Goal: Navigation & Orientation: Find specific page/section

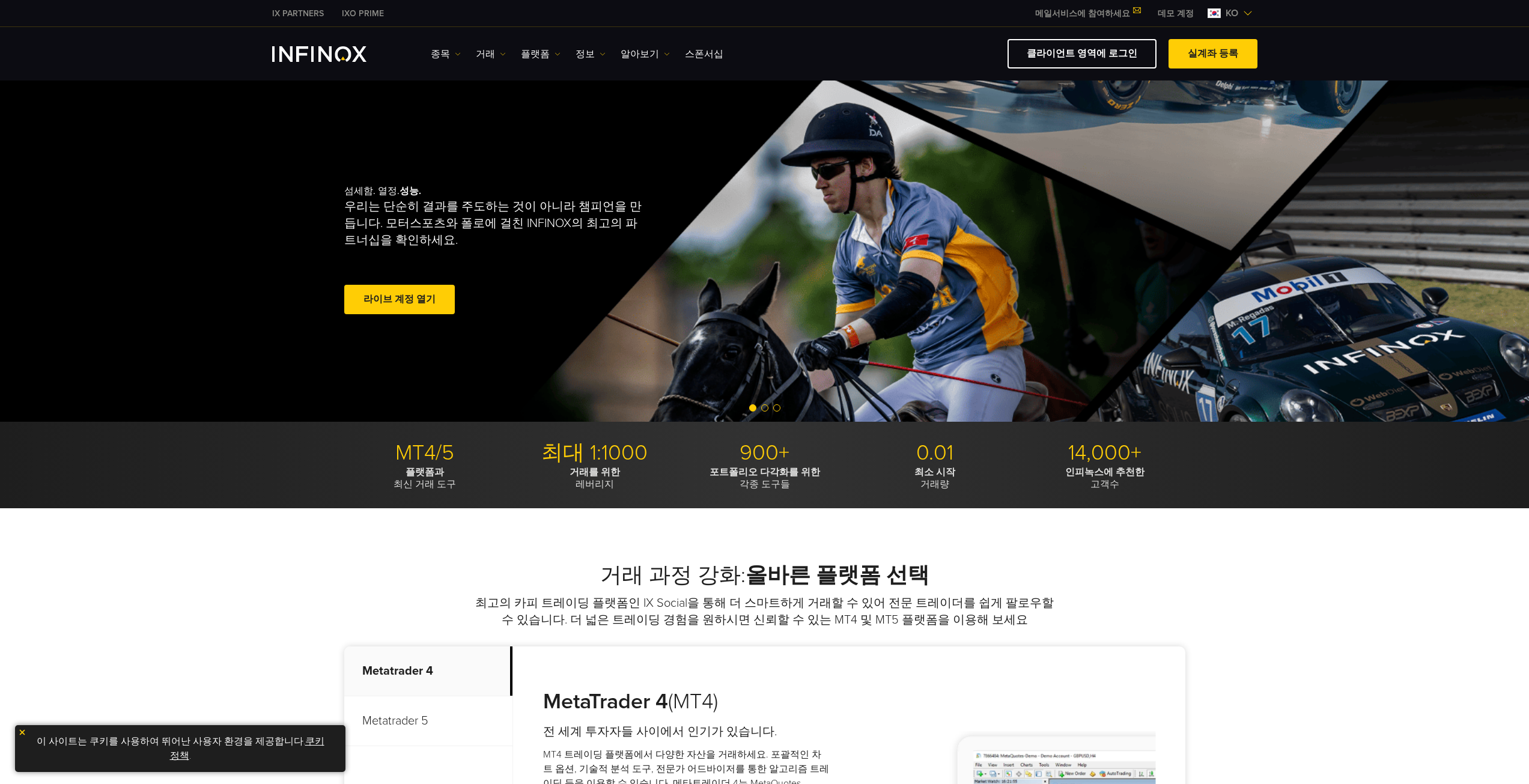
click at [1192, 16] on link "데모 계정" at bounding box center [1176, 13] width 54 height 13
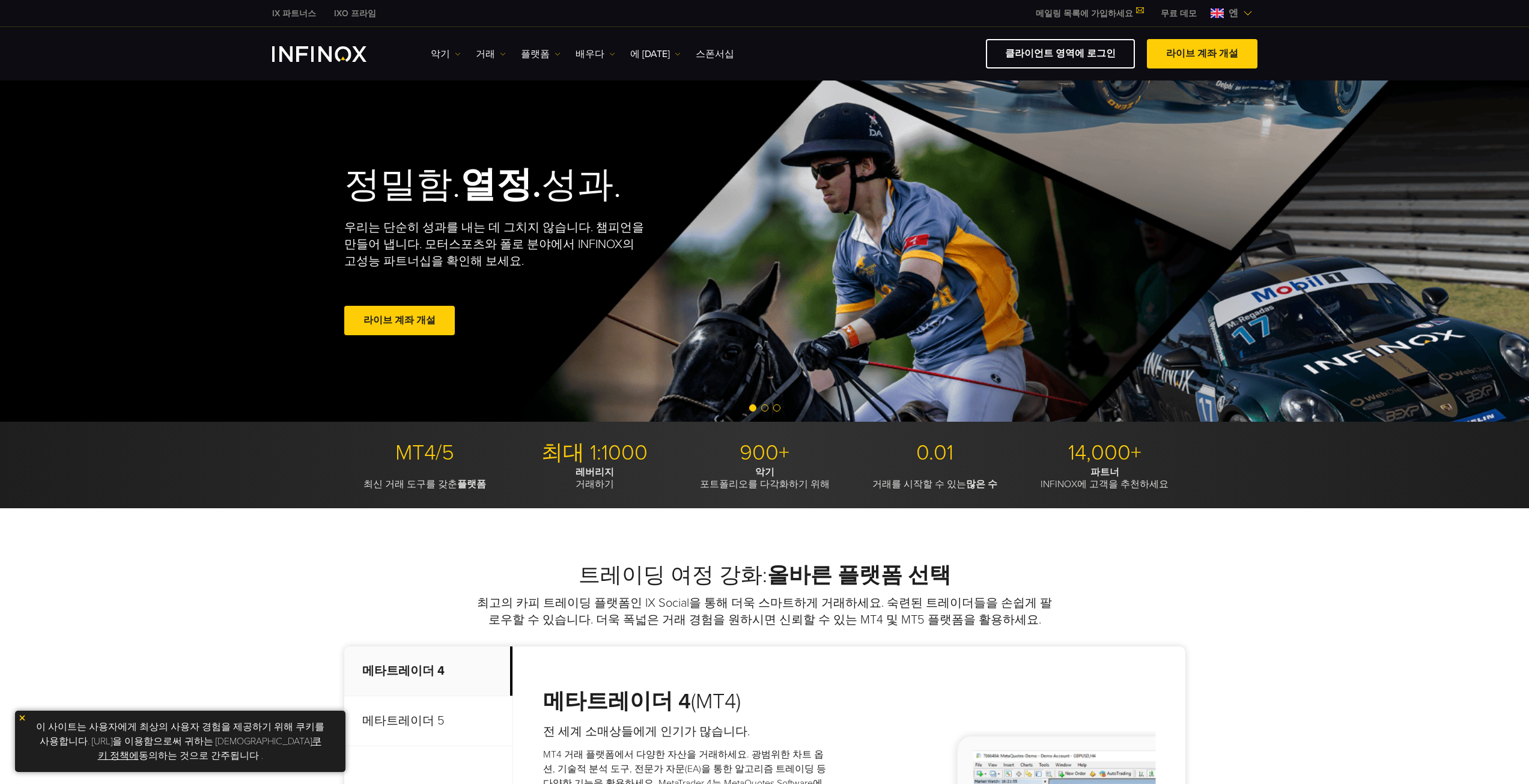
click at [1250, 18] on div "엔" at bounding box center [1231, 13] width 51 height 15
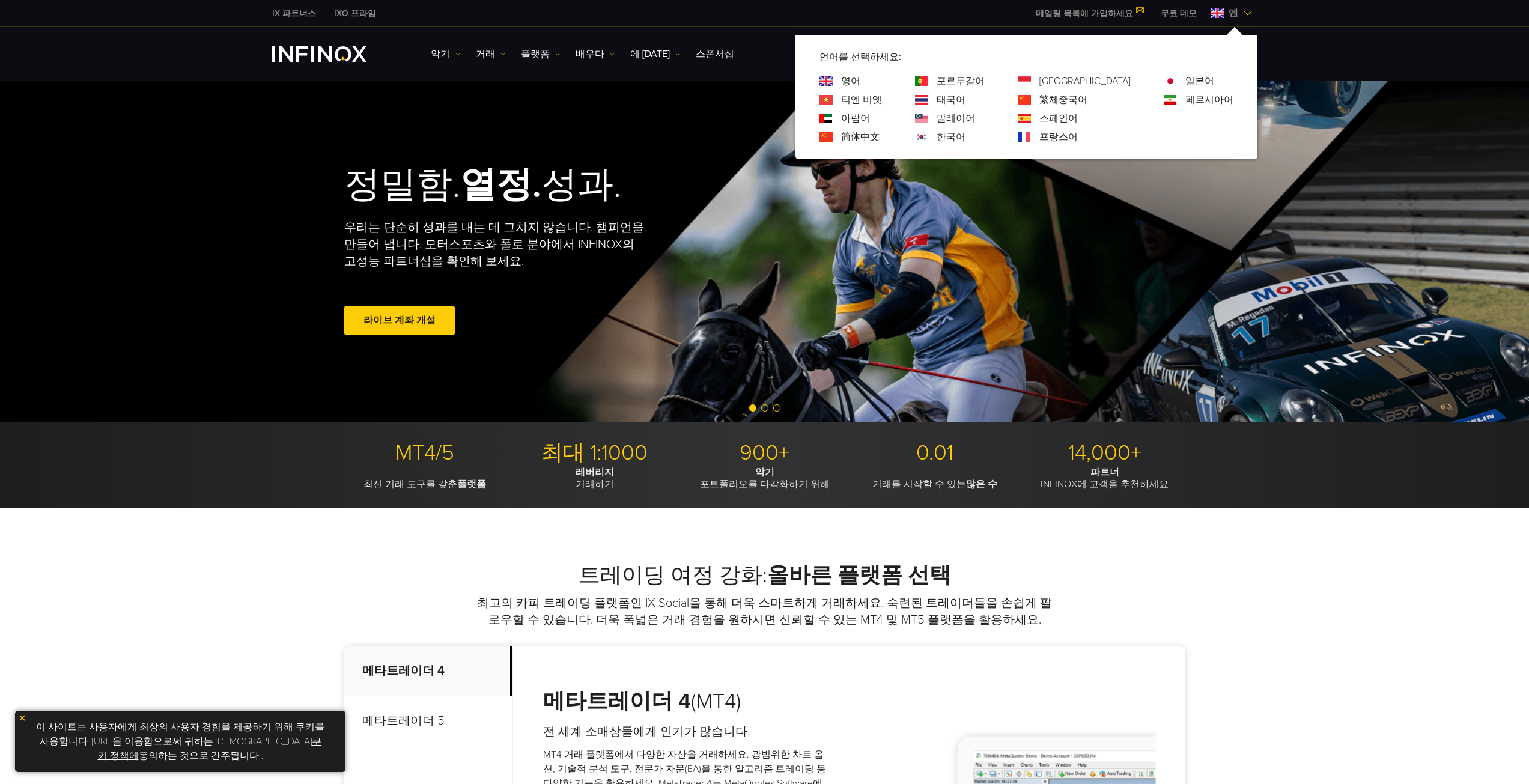
click at [965, 138] on font "한국어" at bounding box center [951, 137] width 29 height 12
